Goal: Find specific page/section: Find specific page/section

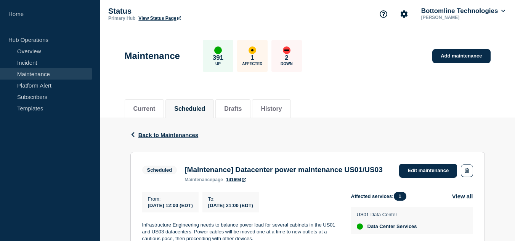
click at [292, 118] on div "Back Back to Maintenances" at bounding box center [307, 135] width 355 height 34
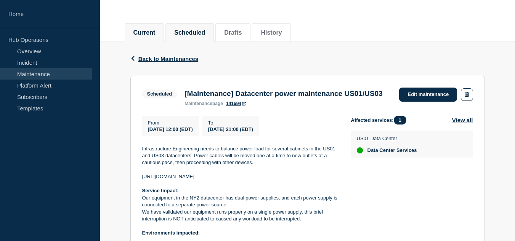
click at [156, 33] on button "Current" at bounding box center [144, 32] width 22 height 7
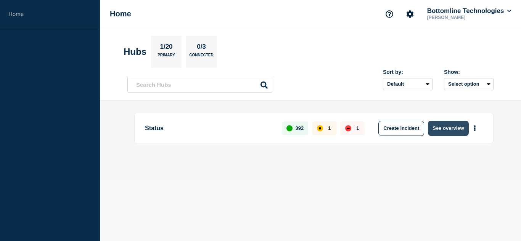
click at [450, 131] on button "See overview" at bounding box center [448, 128] width 40 height 15
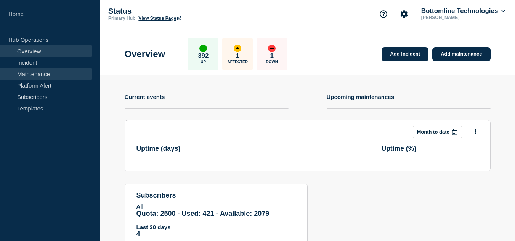
click at [51, 72] on link "Maintenance" at bounding box center [46, 73] width 92 height 11
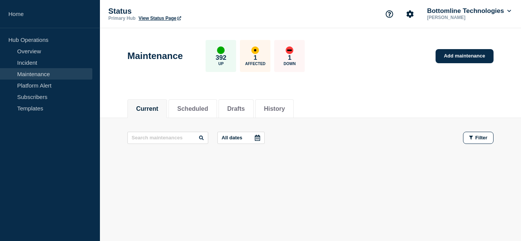
click at [410, 168] on footer at bounding box center [310, 167] width 421 height 18
